Goal: Information Seeking & Learning: Learn about a topic

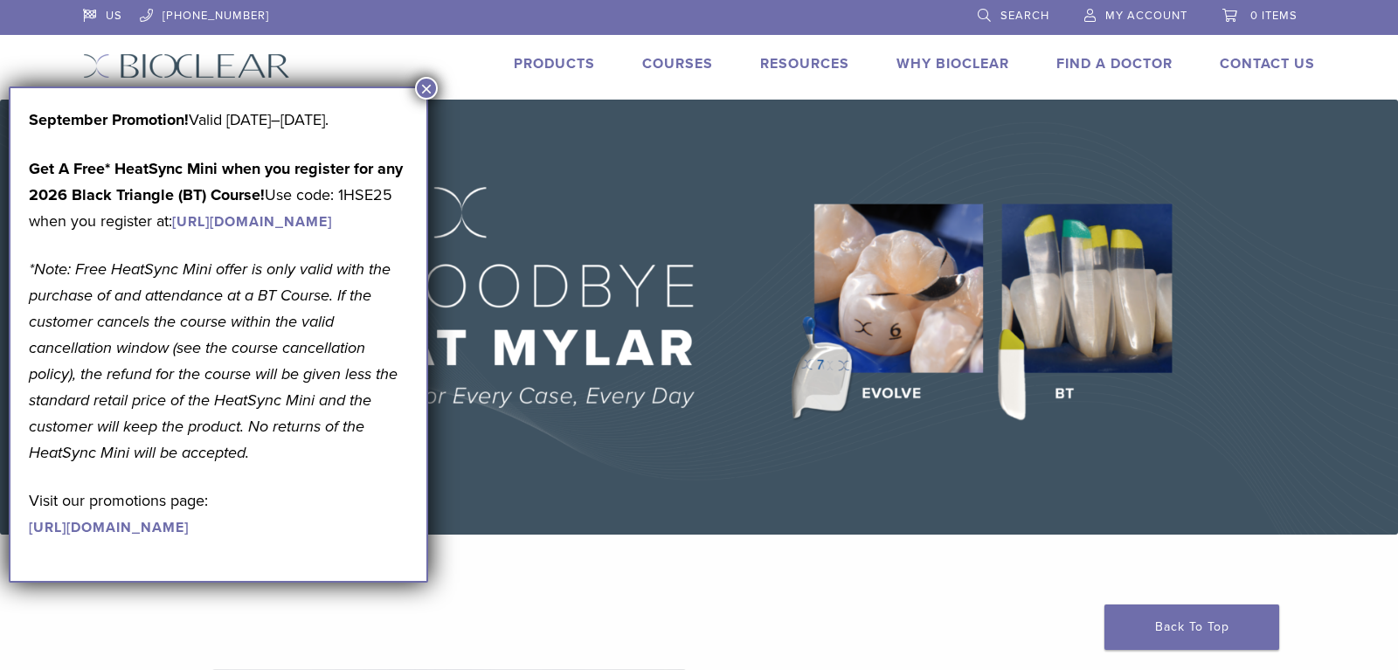
click at [422, 86] on button "×" at bounding box center [426, 88] width 23 height 23
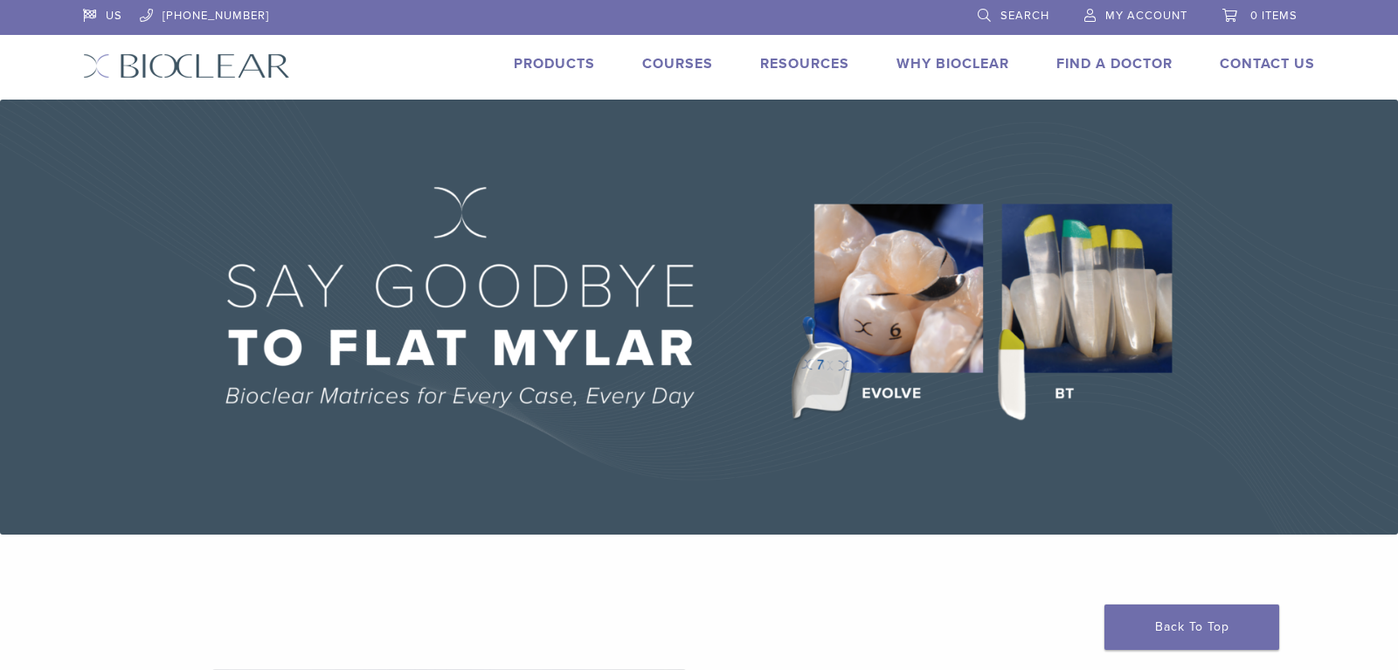
click at [568, 68] on link "Products" at bounding box center [554, 63] width 81 height 17
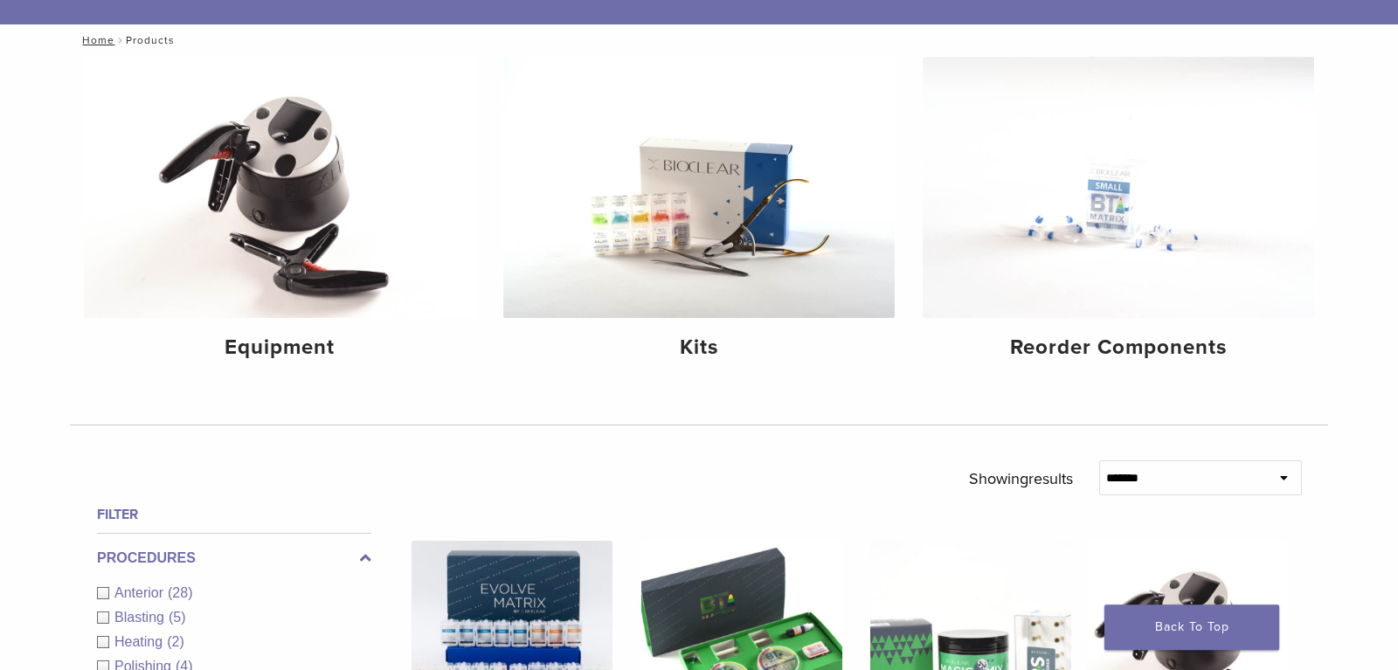
scroll to position [178, 0]
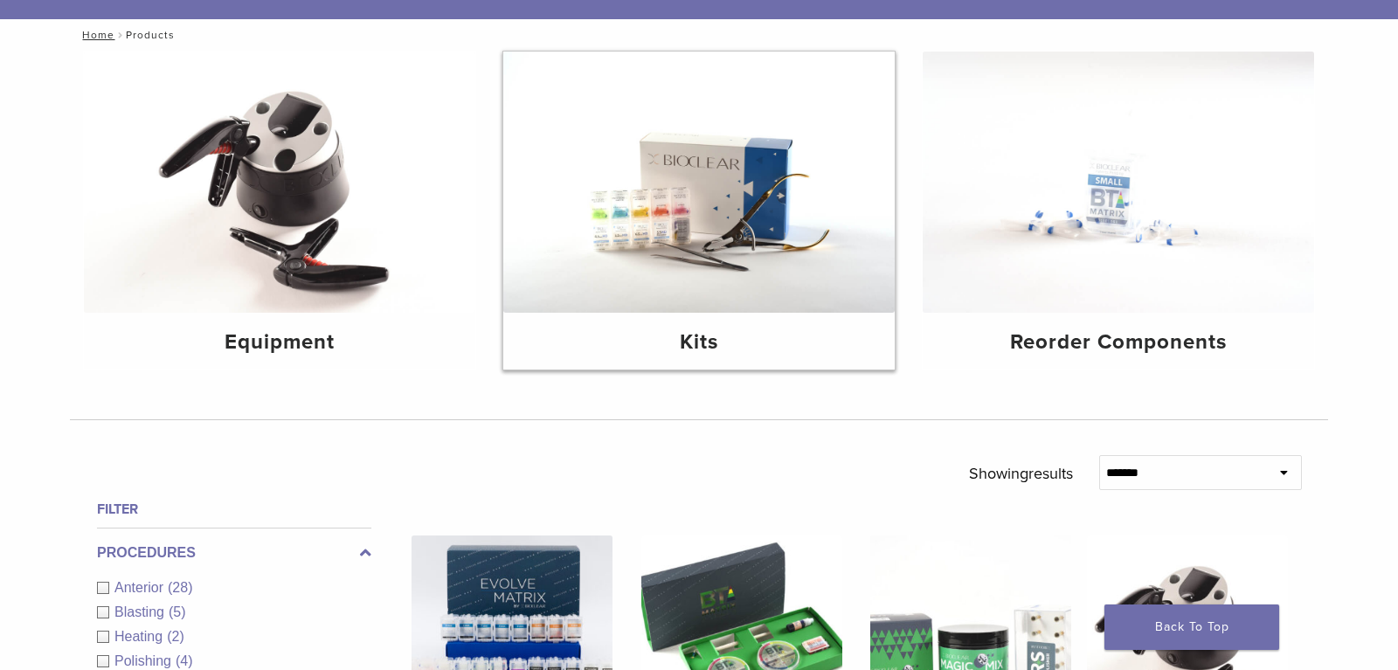
click at [690, 200] on img at bounding box center [698, 182] width 391 height 261
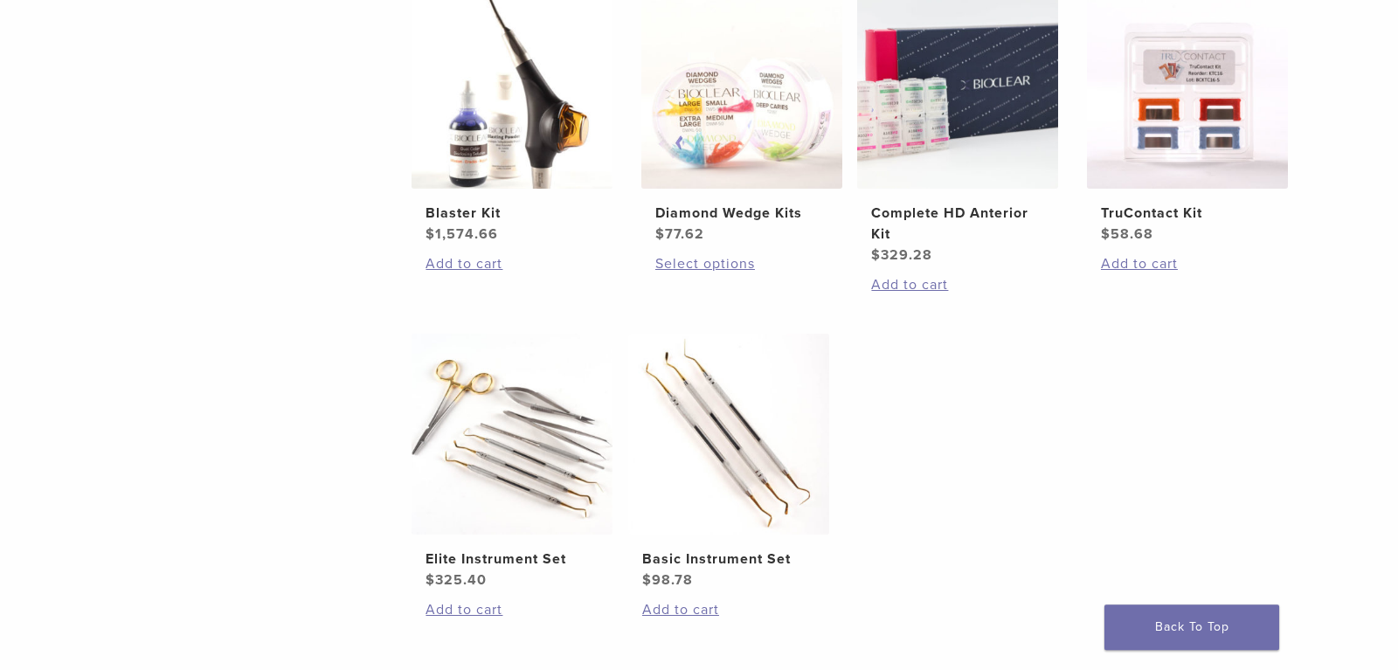
scroll to position [535, 0]
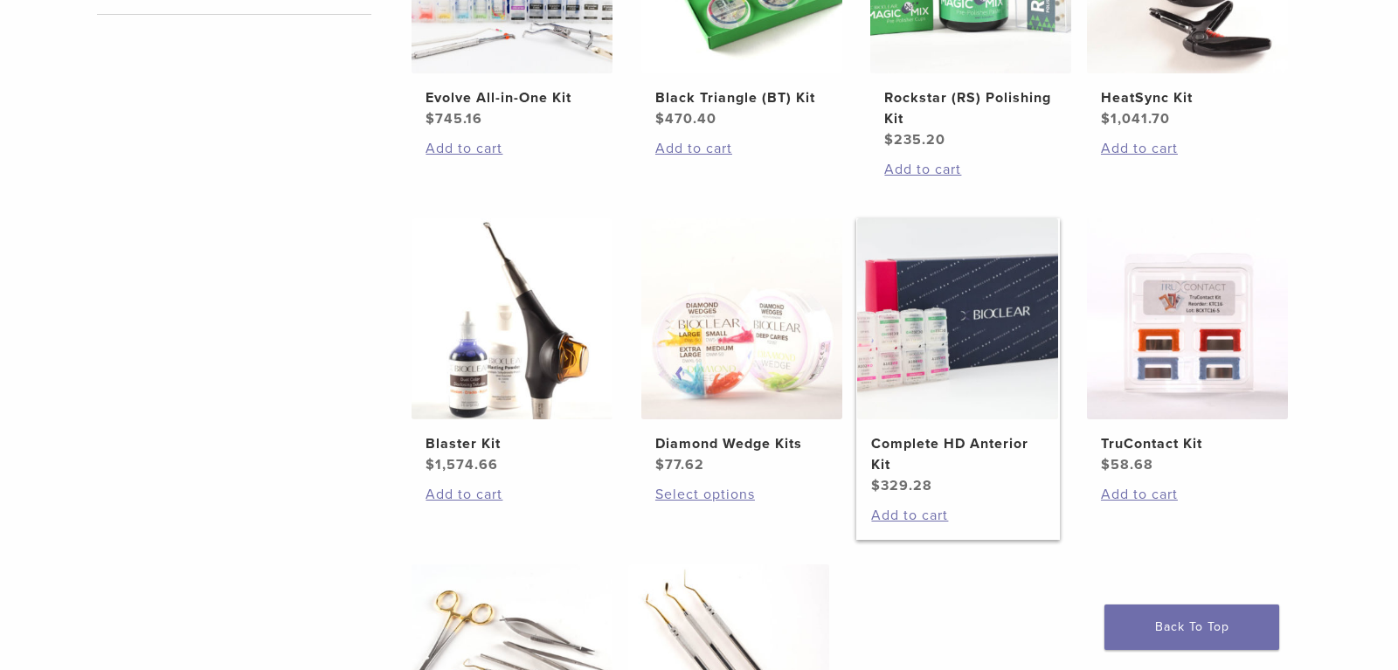
click at [955, 313] on img at bounding box center [957, 318] width 201 height 201
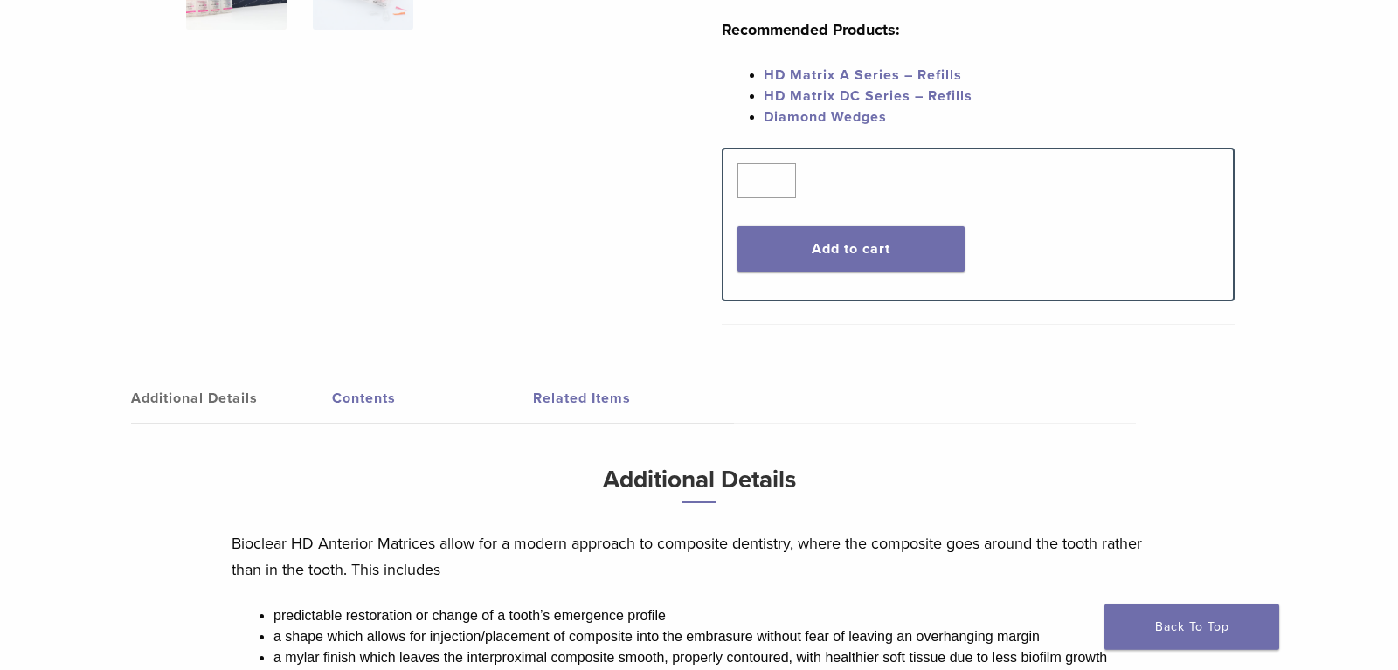
scroll to position [535, 0]
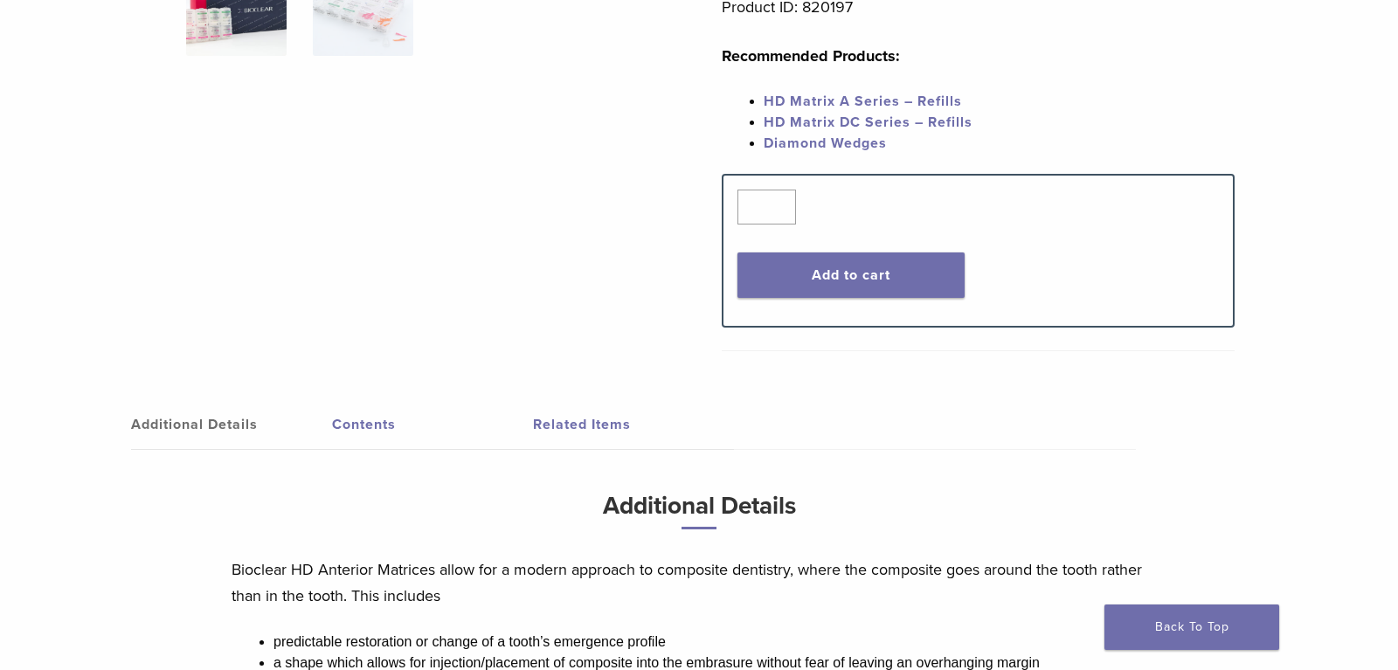
click at [370, 426] on link "Contents" at bounding box center [432, 424] width 201 height 49
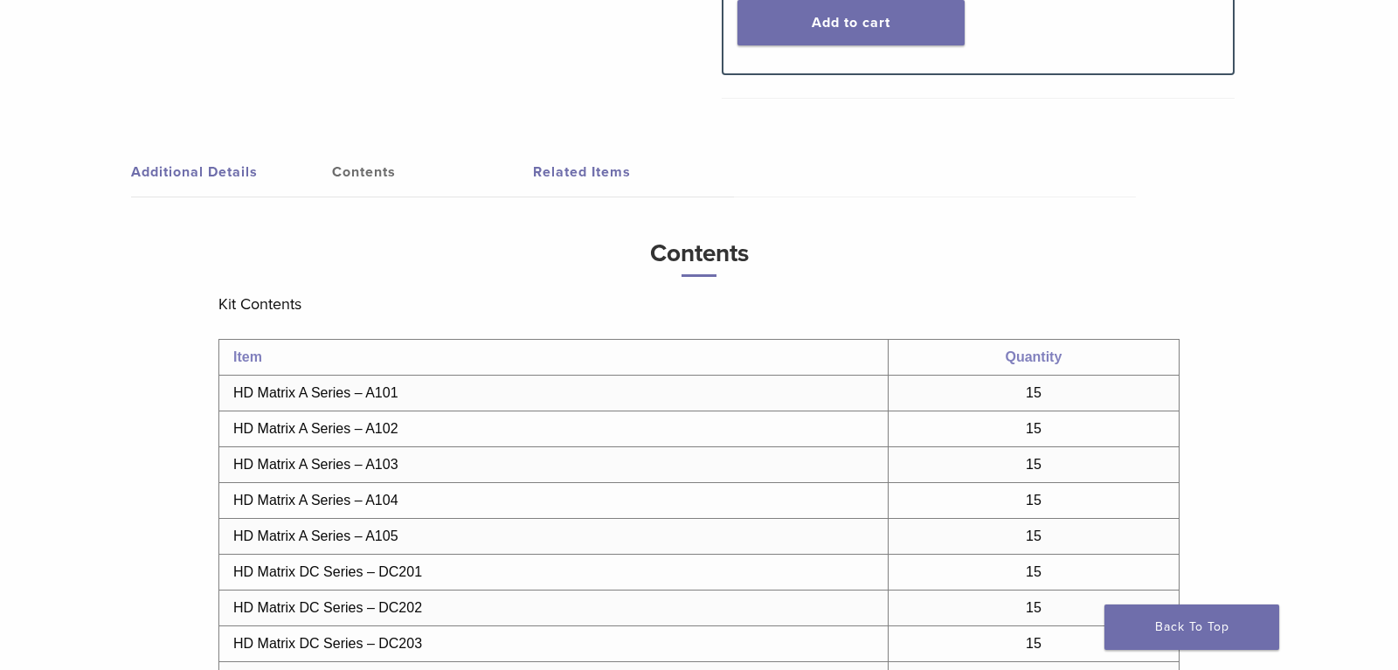
scroll to position [698, 0]
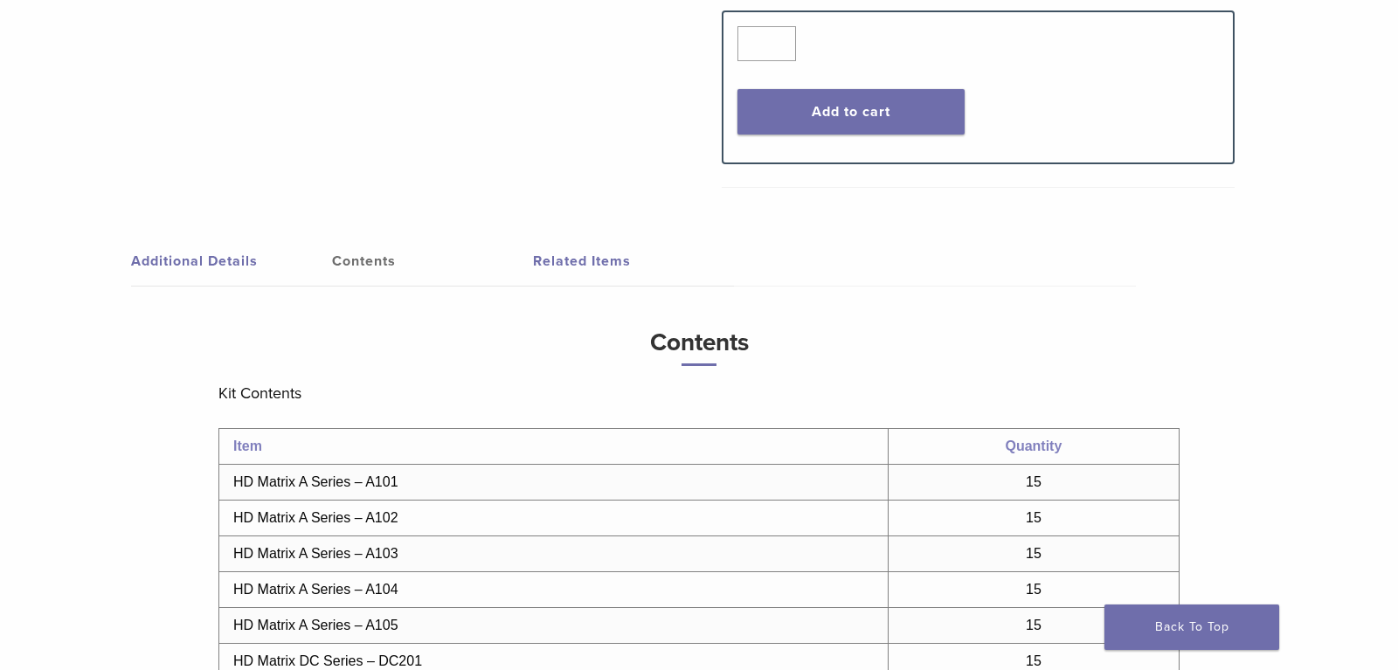
click at [581, 258] on link "Related Items" at bounding box center [633, 261] width 201 height 49
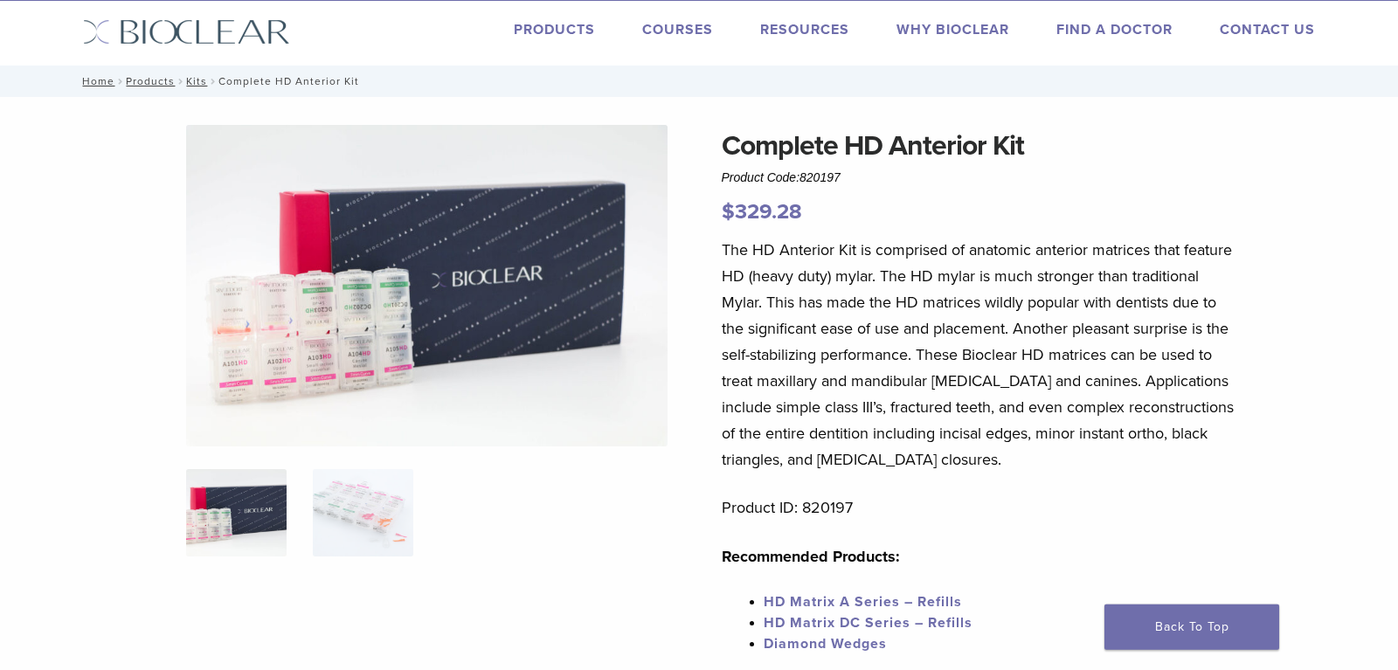
scroll to position [0, 0]
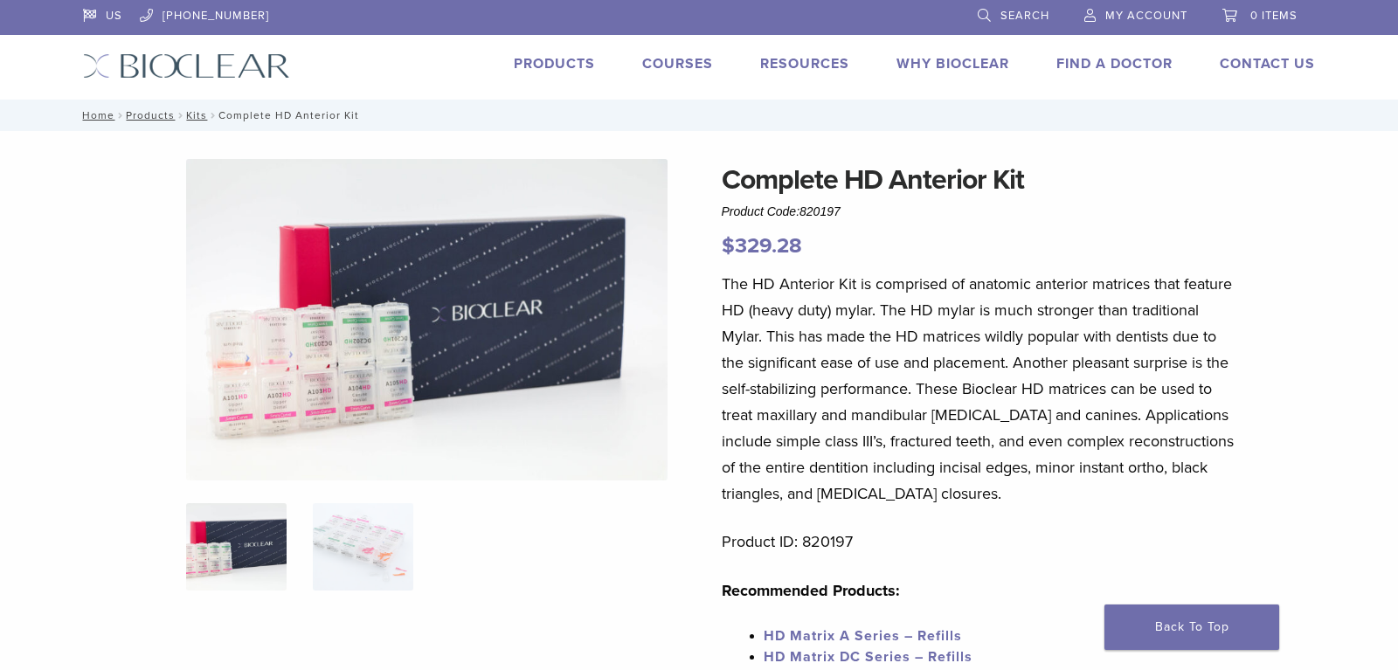
click at [665, 59] on link "Courses" at bounding box center [677, 63] width 71 height 17
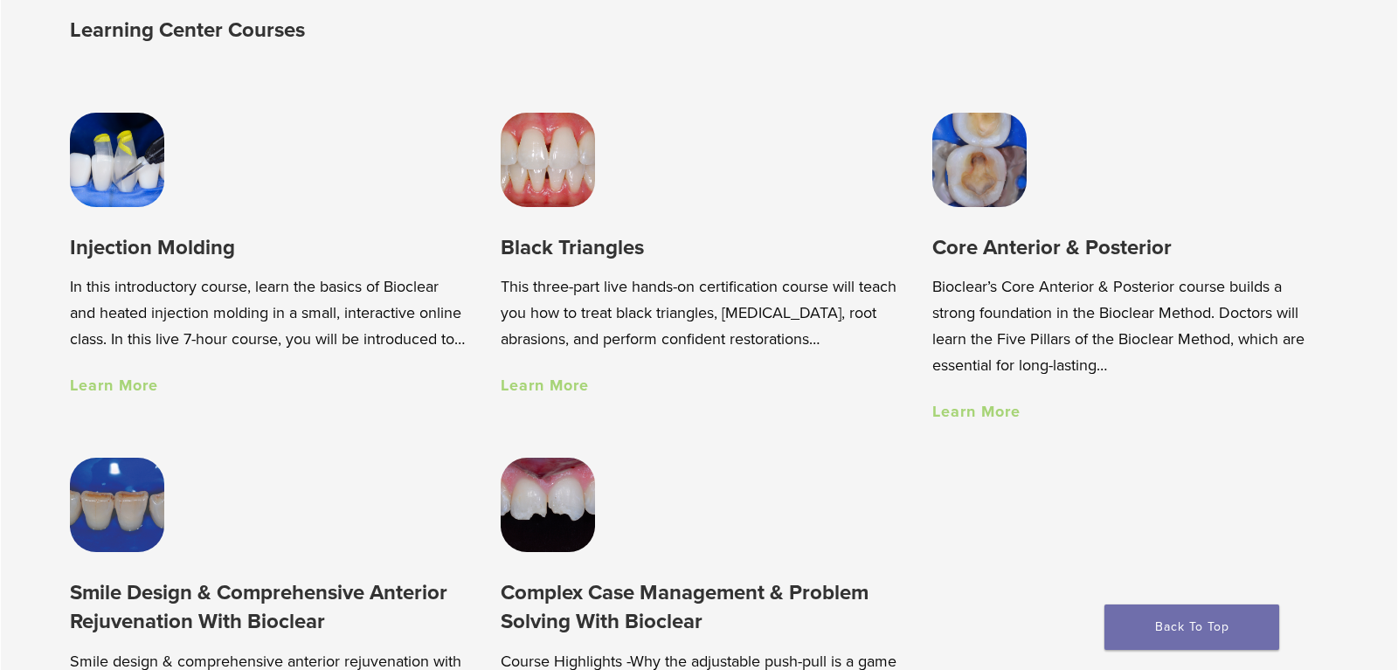
scroll to position [1248, 0]
click at [991, 413] on link "Learn More" at bounding box center [976, 412] width 88 height 19
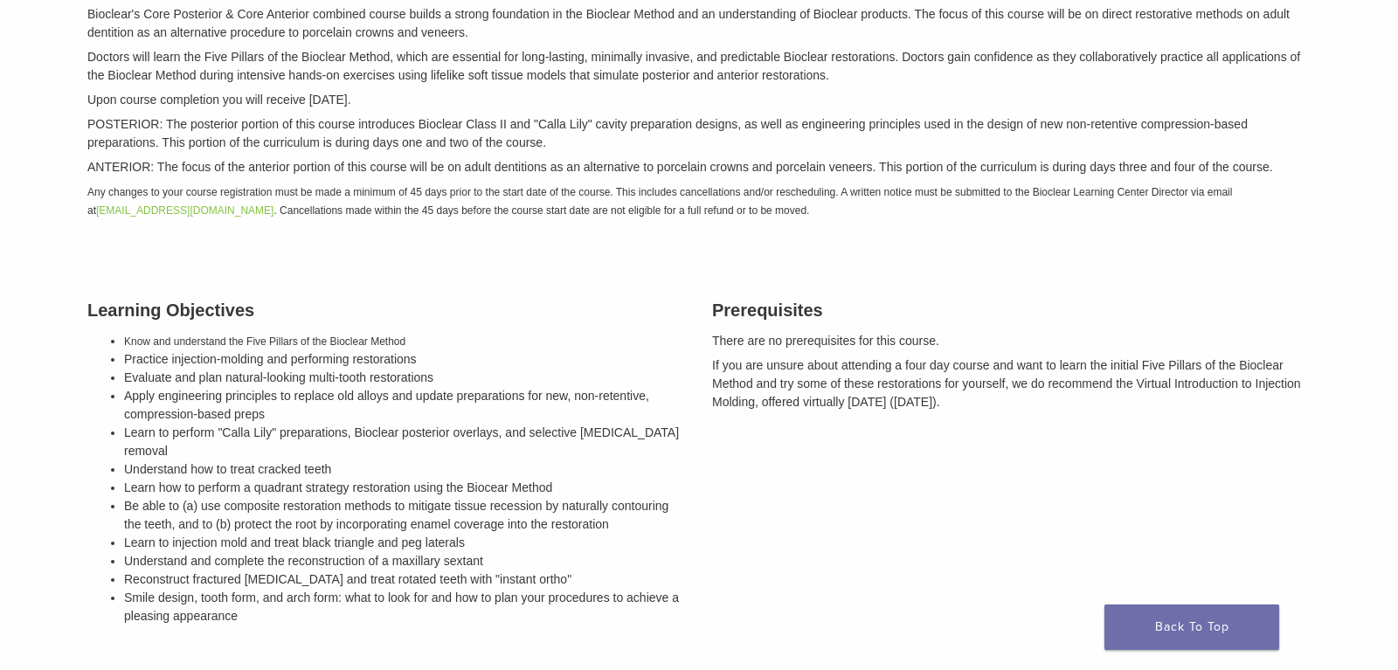
scroll to position [357, 0]
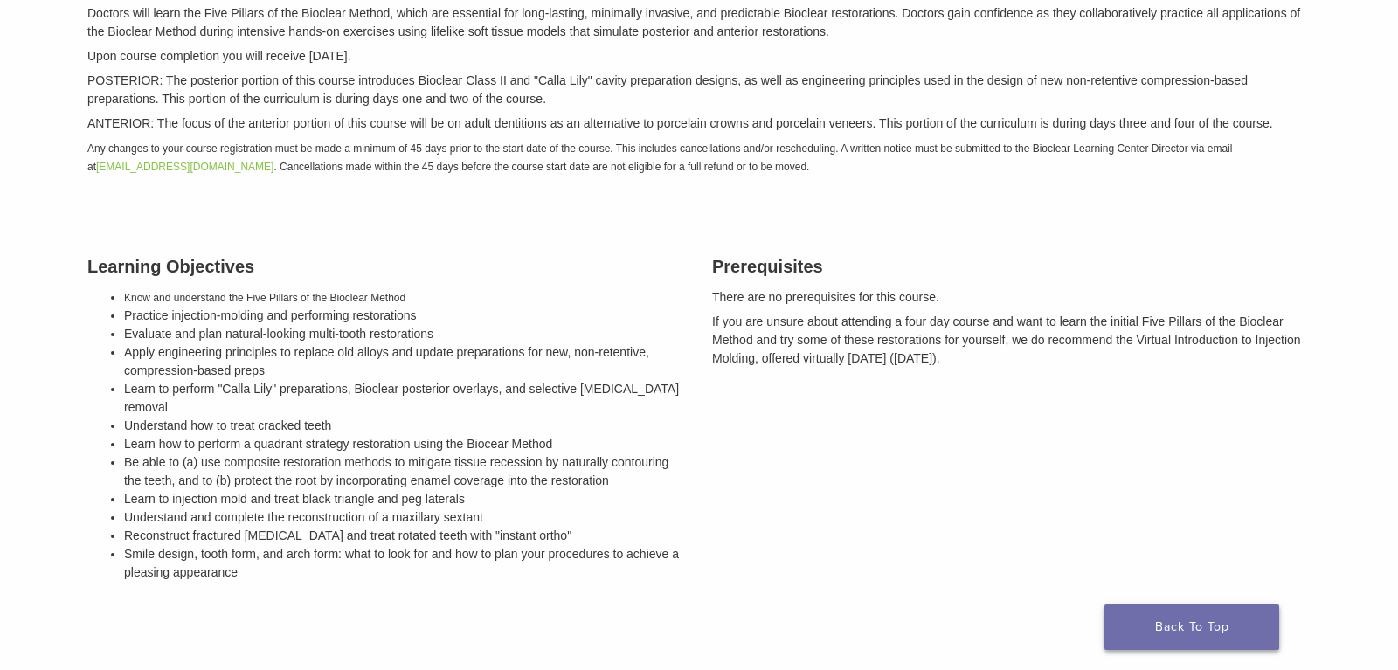
click at [1181, 629] on link "Back To Top" at bounding box center [1192, 627] width 175 height 45
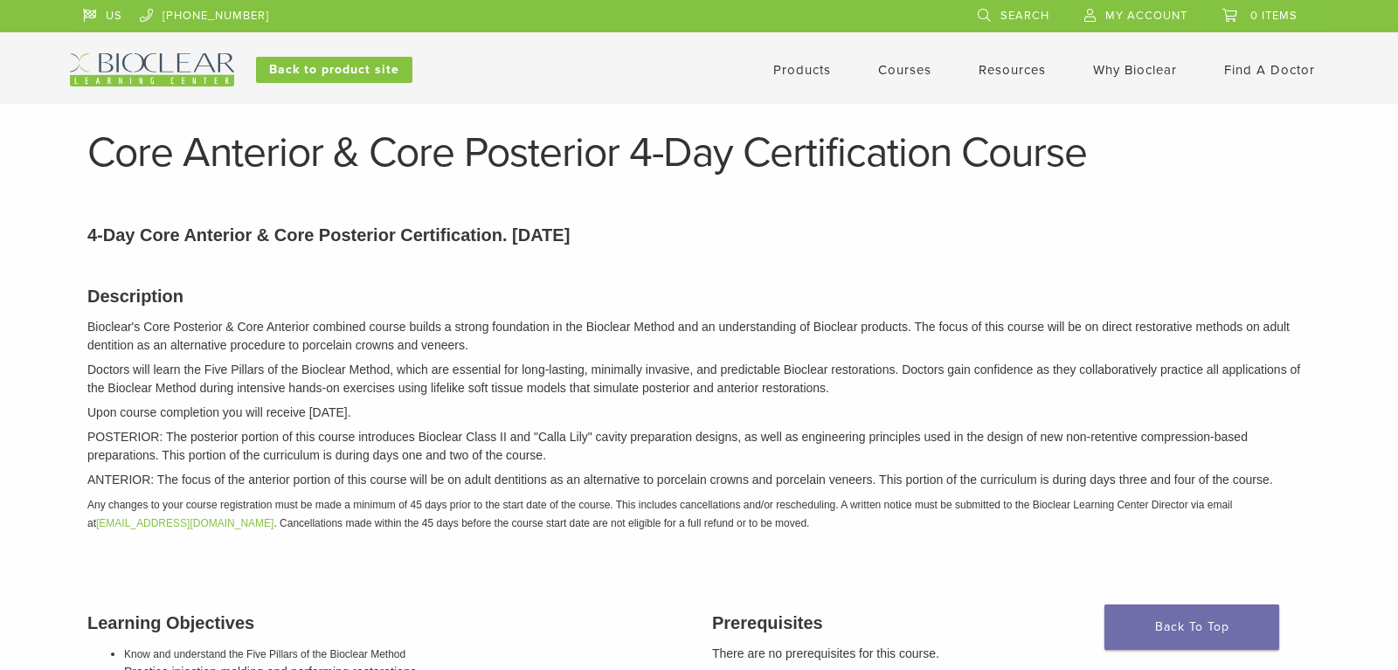
scroll to position [357, 0]
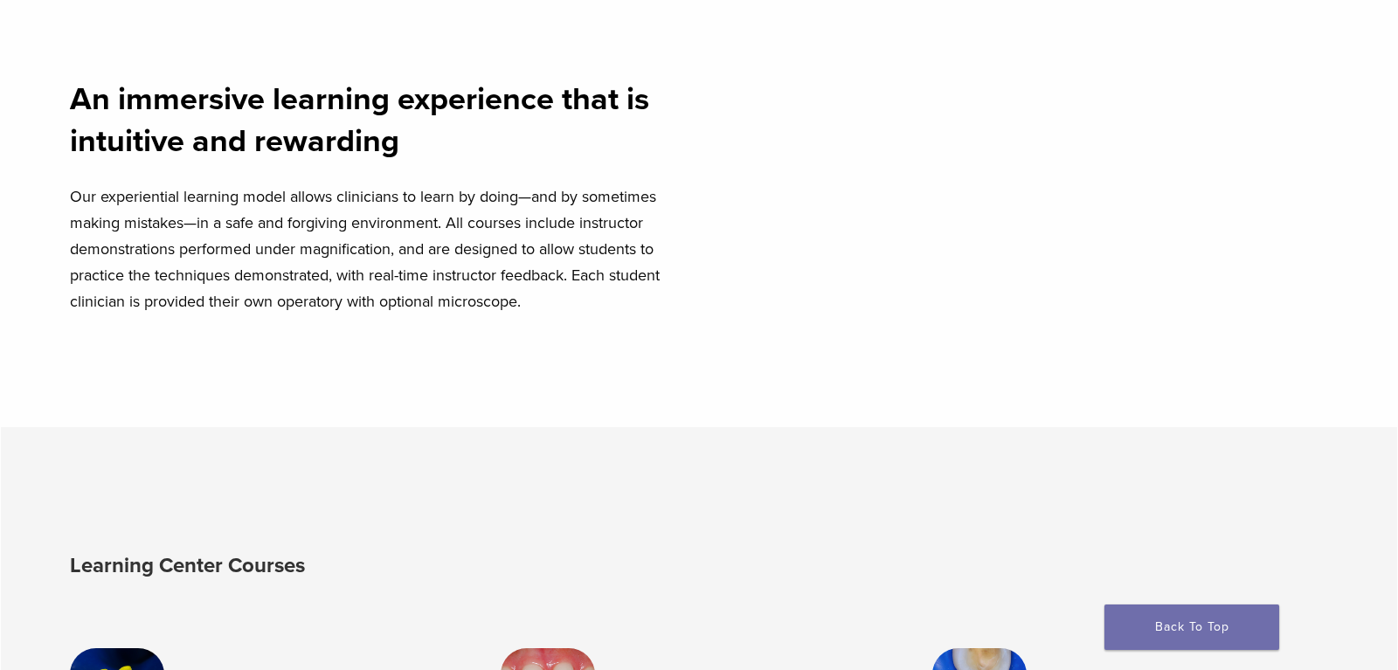
scroll to position [624, 0]
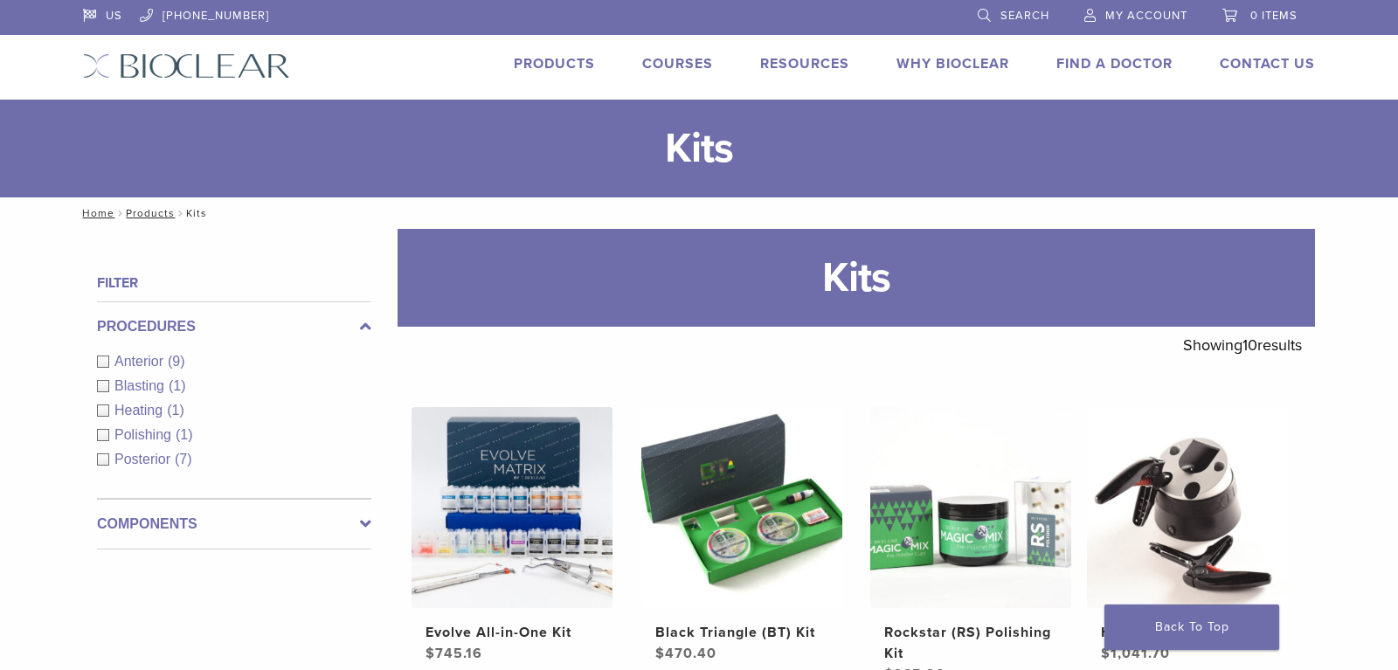
scroll to position [535, 0]
